Goal: Task Accomplishment & Management: Manage account settings

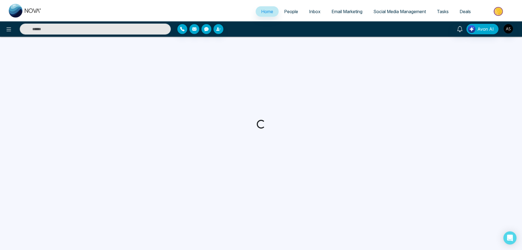
click at [513, 28] on div "Avon AI" at bounding box center [413, 29] width 211 height 10
select select "*"
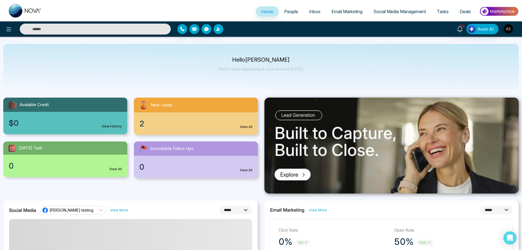
click at [507, 27] on img "button" at bounding box center [508, 28] width 9 height 9
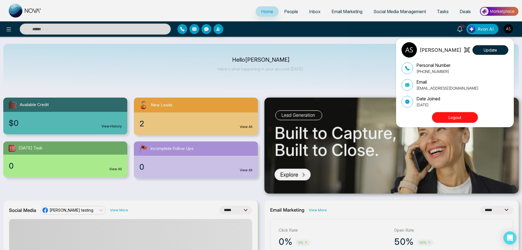
click at [444, 118] on button "Logout" at bounding box center [455, 117] width 46 height 11
